Goal: Task Accomplishment & Management: Manage account settings

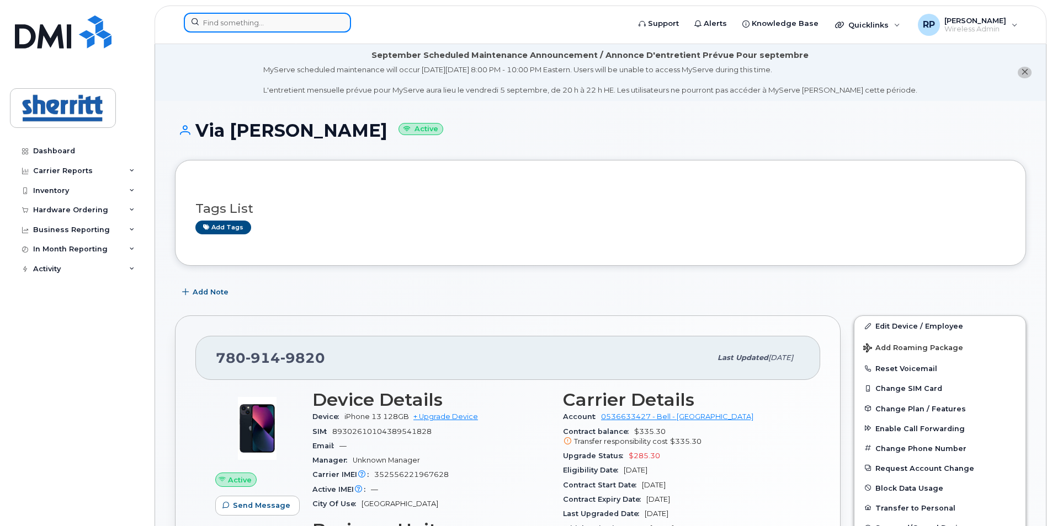
click at [303, 26] on input at bounding box center [267, 23] width 167 height 20
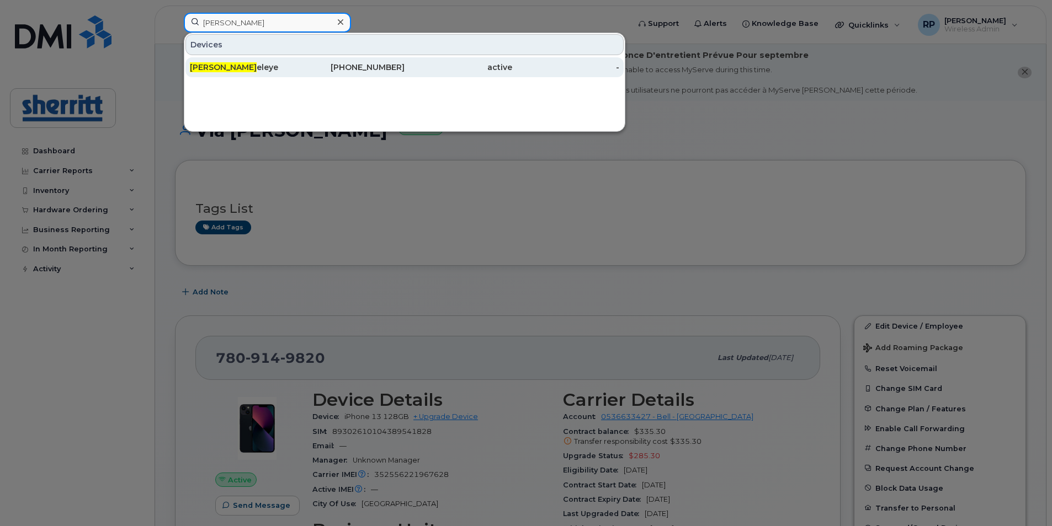
type input "[PERSON_NAME]"
click at [259, 68] on div "John Od eleye" at bounding box center [244, 67] width 108 height 11
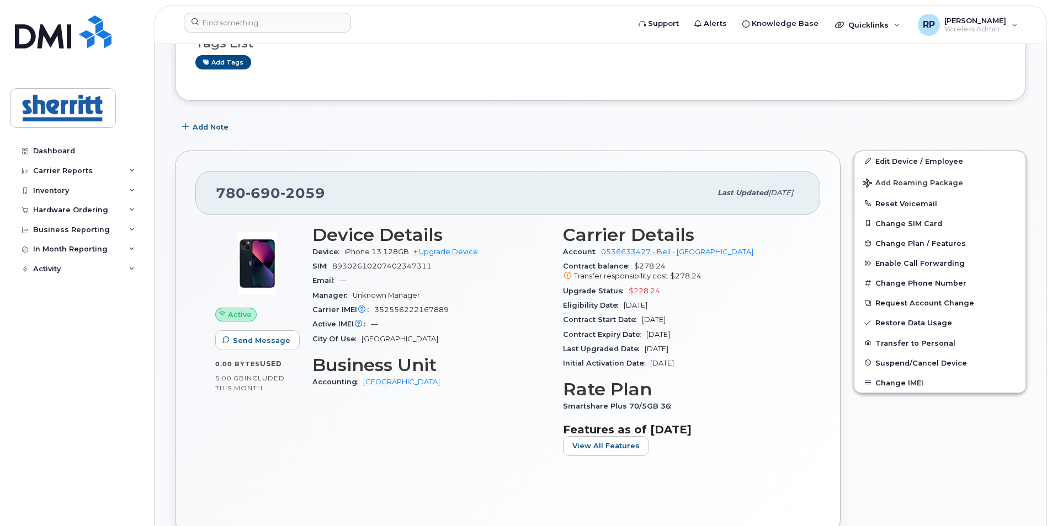
scroll to position [276, 0]
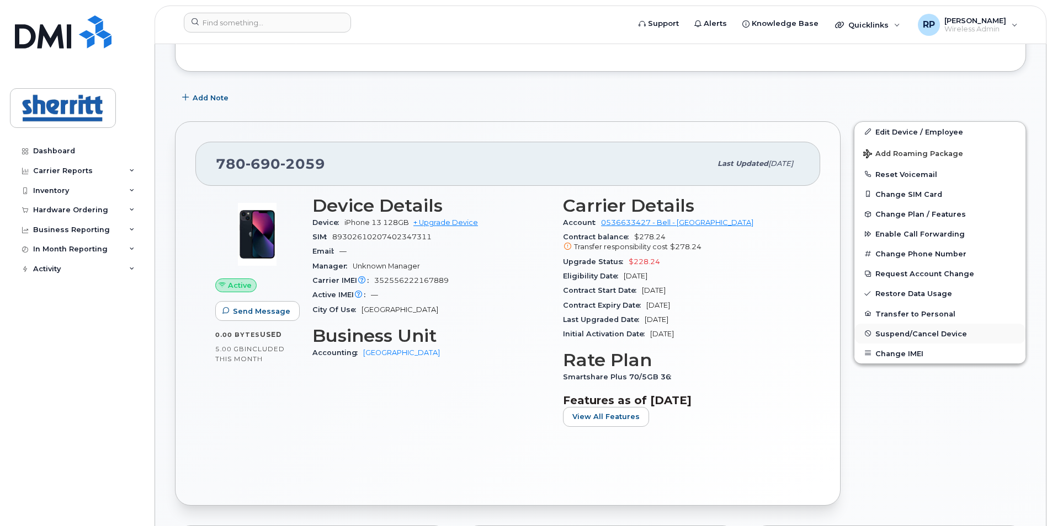
click at [916, 336] on span "Suspend/Cancel Device" at bounding box center [921, 333] width 92 height 8
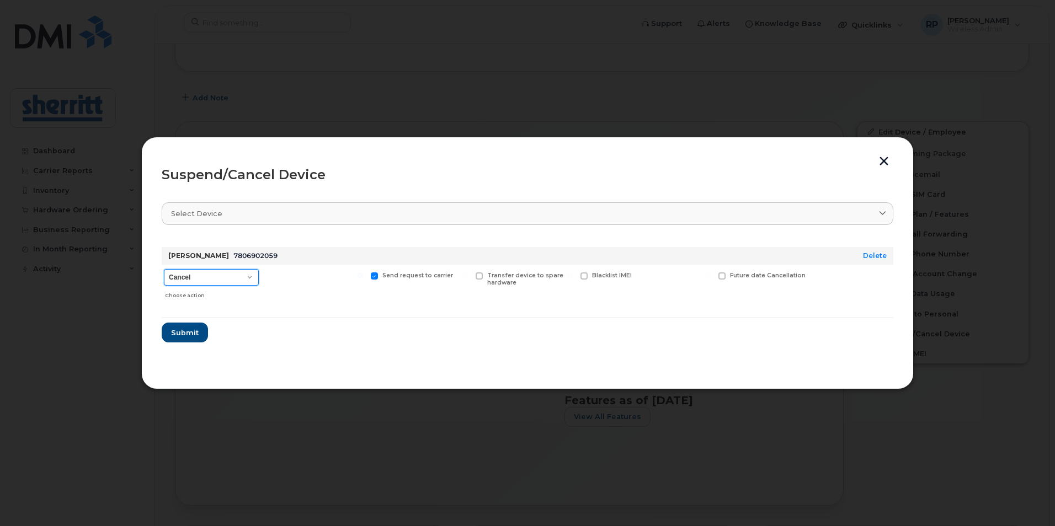
click at [246, 276] on select "Cancel Suspend - Extend Suspension Suspend - Reduced Rate Suspend - Full Rate S…" at bounding box center [211, 277] width 95 height 17
select select "[object Object]"
click at [164, 269] on select "Cancel Suspend - Extend Suspension Suspend - Reduced Rate Suspend - Full Rate S…" at bounding box center [211, 277] width 95 height 17
click at [188, 335] on span "Submit" at bounding box center [185, 333] width 28 height 10
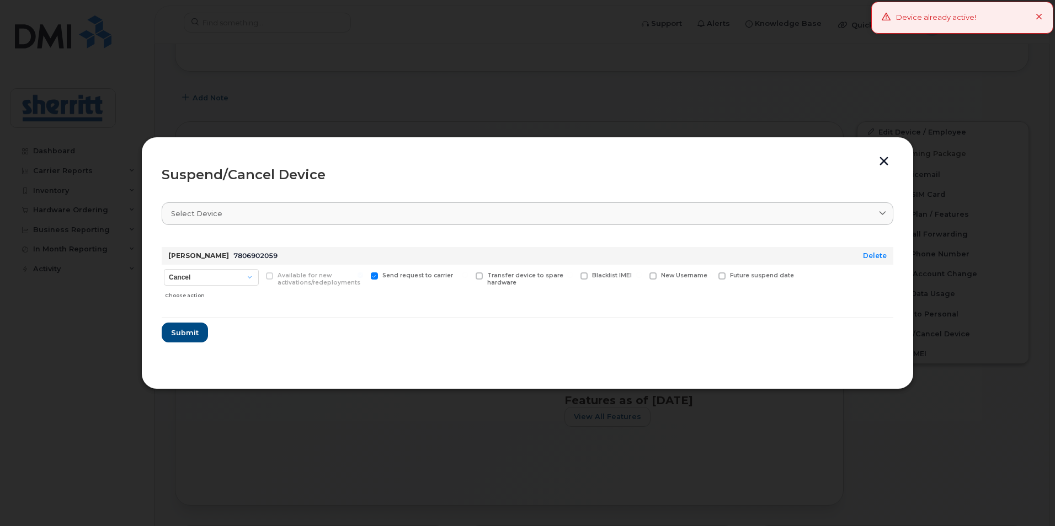
click at [886, 163] on button "button" at bounding box center [884, 163] width 17 height 12
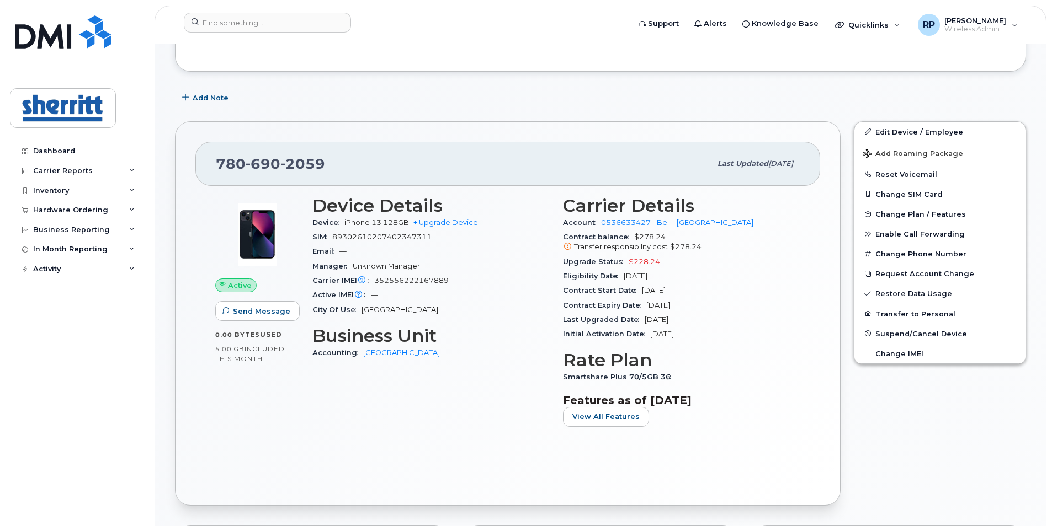
click at [329, 153] on div "[PHONE_NUMBER]" at bounding box center [463, 163] width 495 height 23
